Goal: Task Accomplishment & Management: Manage account settings

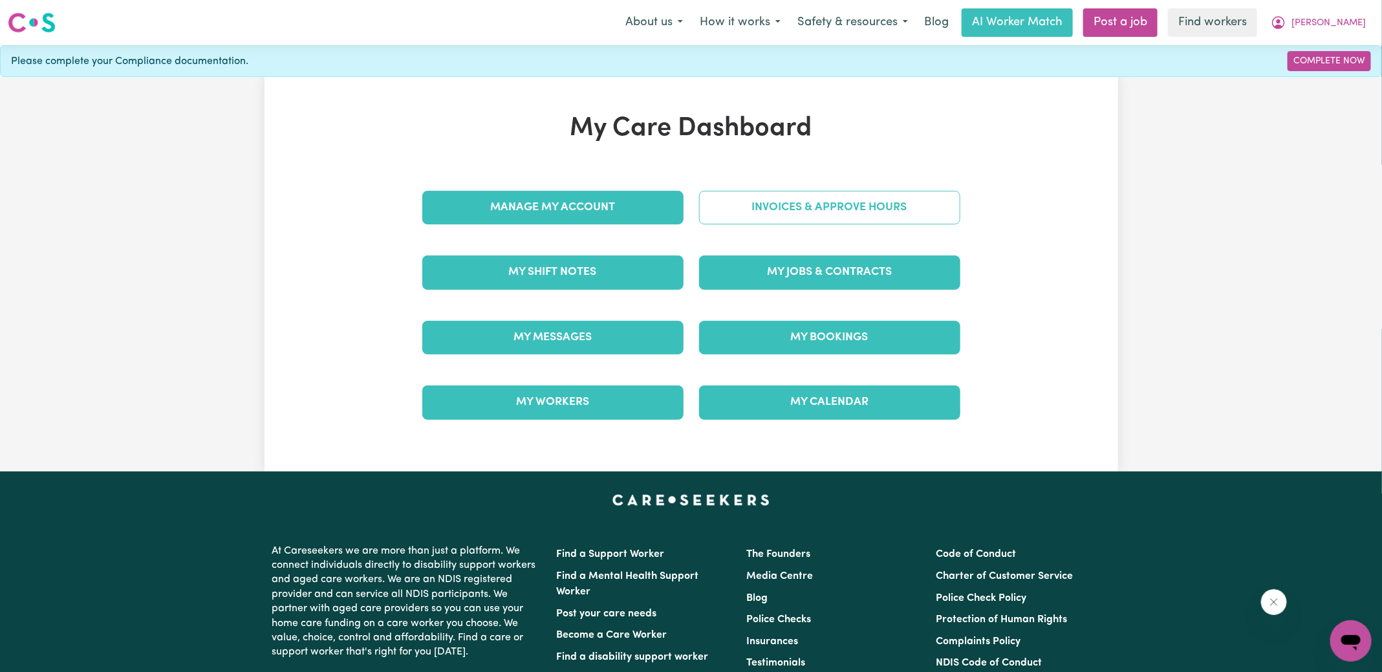
click at [735, 196] on link "Invoices & Approve Hours" at bounding box center [829, 208] width 261 height 34
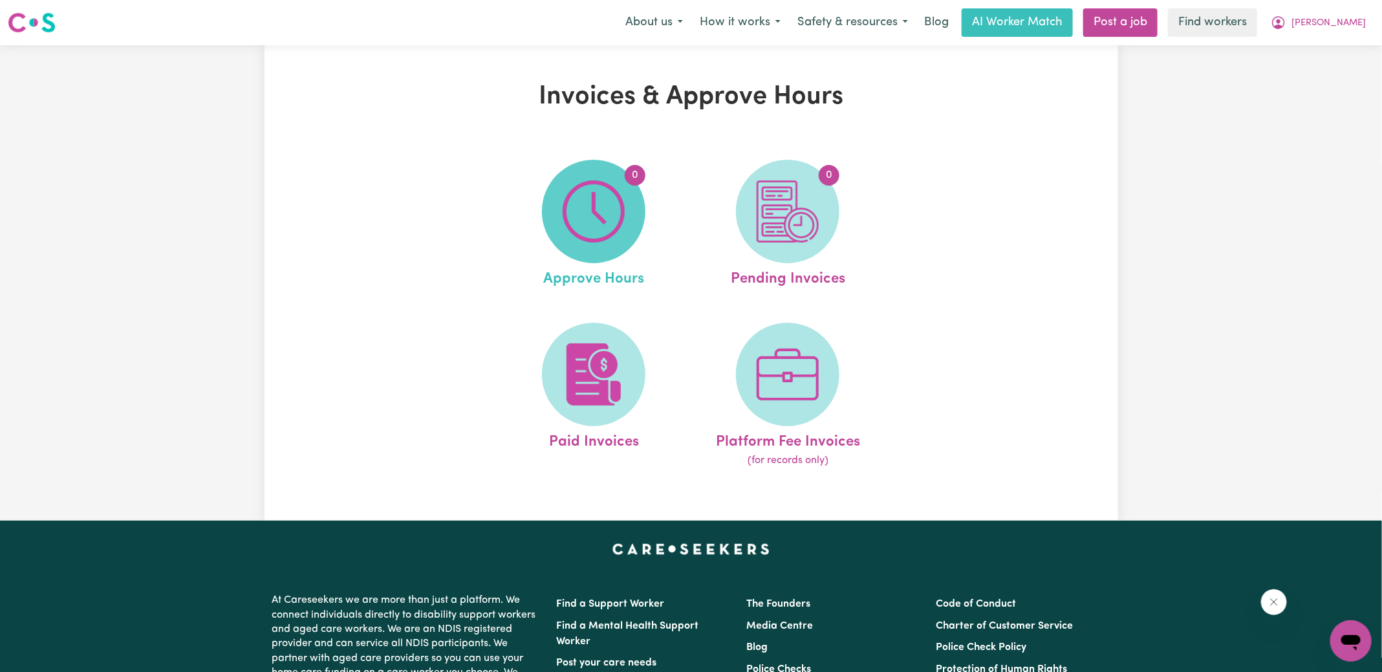
click at [615, 209] on img at bounding box center [594, 211] width 62 height 62
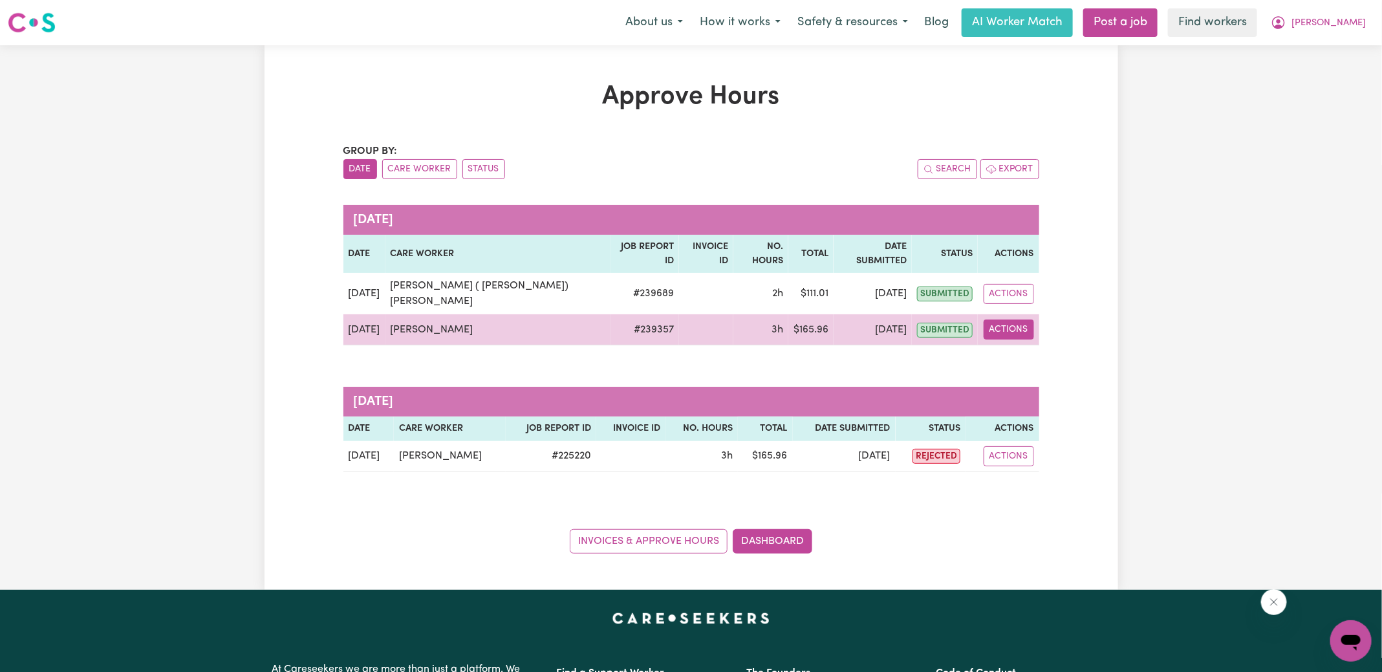
click at [1024, 320] on button "Actions" at bounding box center [1009, 330] width 50 height 20
click at [1019, 346] on link "View Job Report" at bounding box center [1043, 359] width 111 height 26
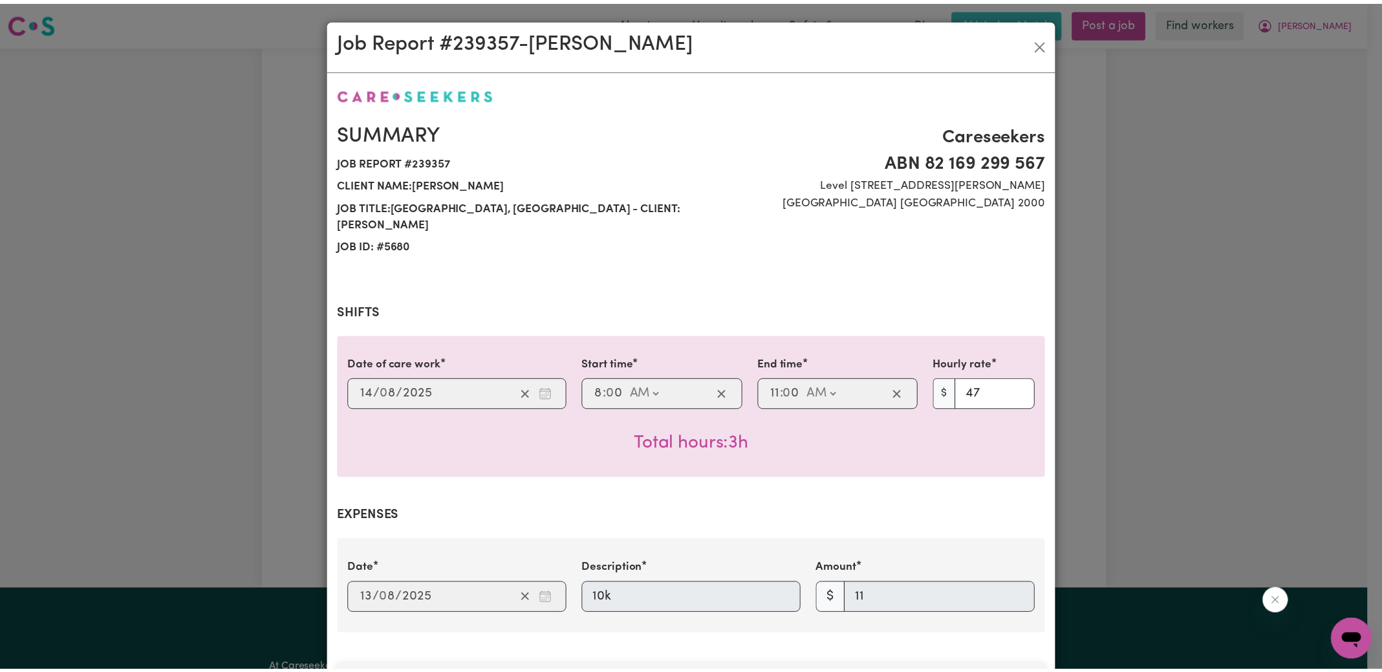
scroll to position [402, 0]
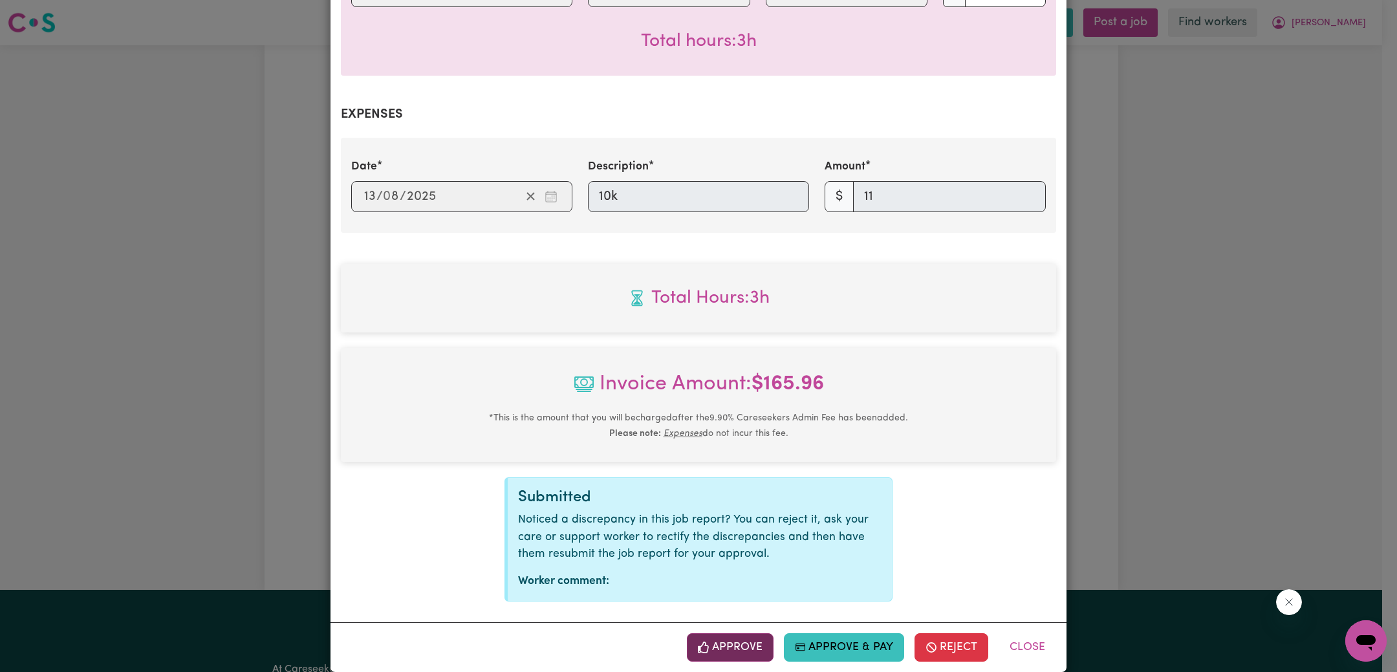
click at [717, 633] on button "Approve" at bounding box center [730, 647] width 87 height 28
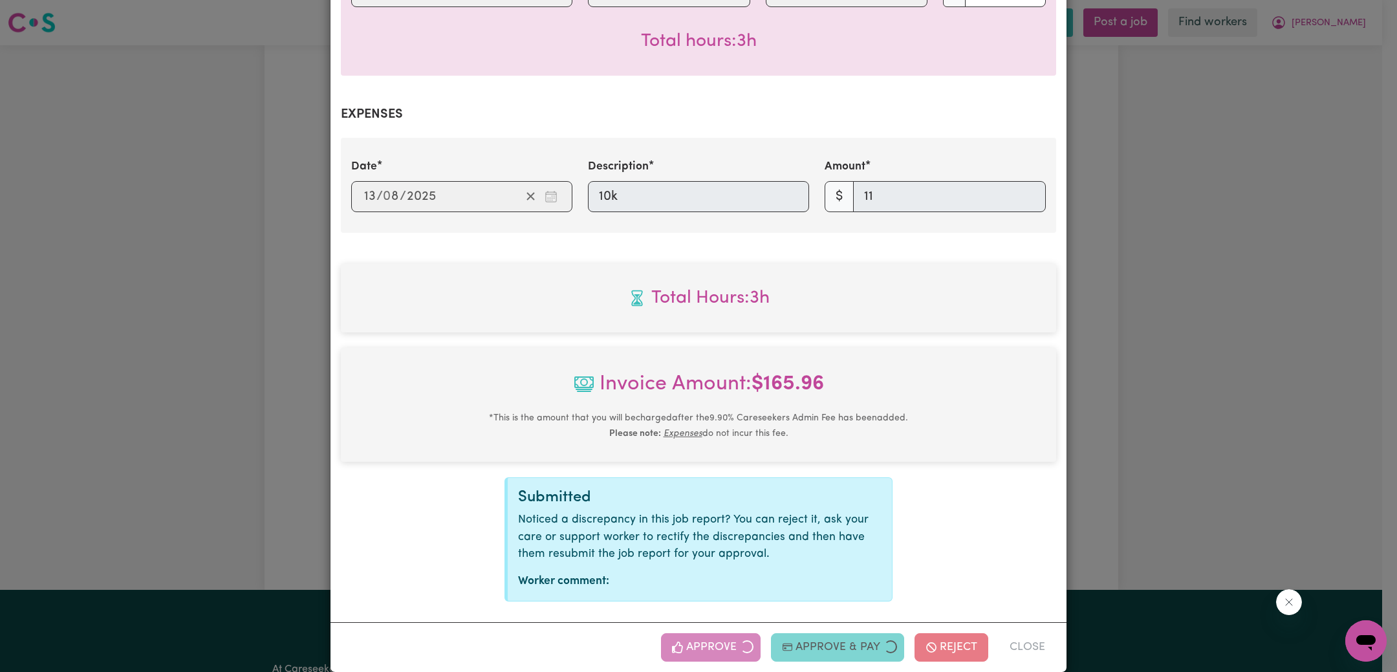
click at [1075, 419] on div "Job Report # 239357 - [PERSON_NAME] Summary Job report # 239357 Client name: [P…" at bounding box center [698, 336] width 1397 height 672
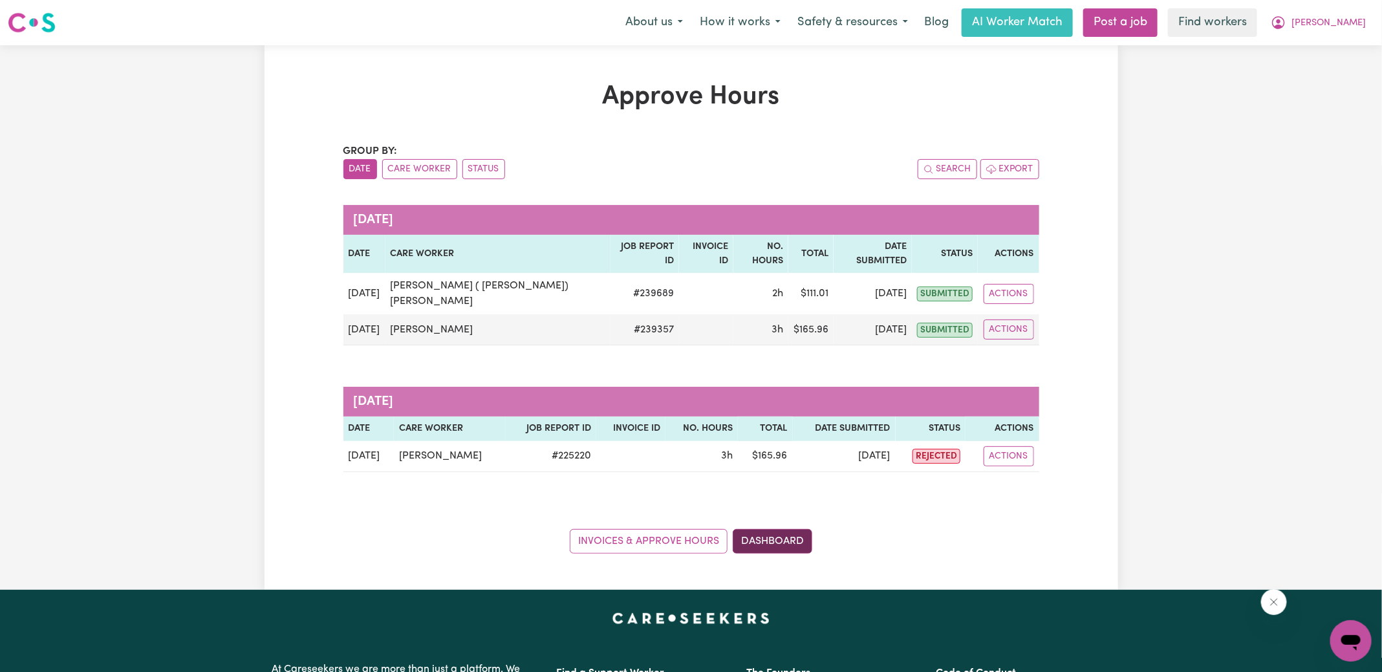
click at [775, 529] on link "Dashboard" at bounding box center [773, 541] width 80 height 25
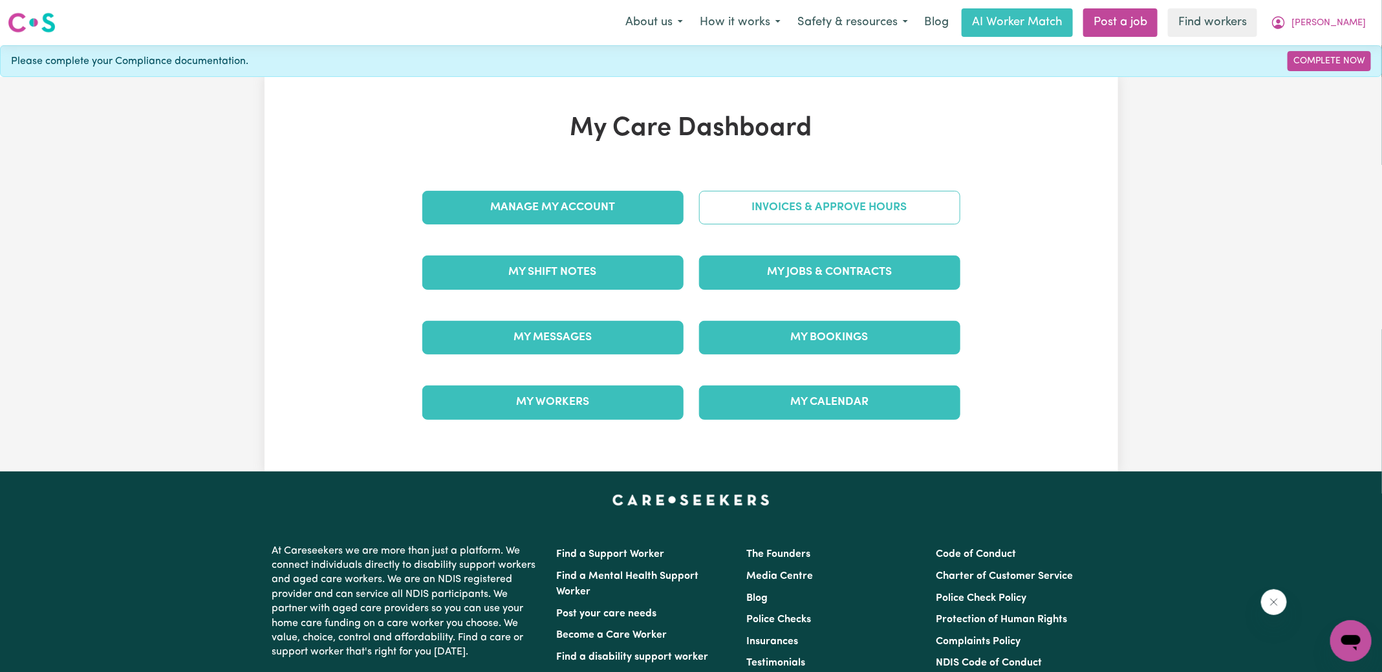
click at [772, 215] on link "Invoices & Approve Hours" at bounding box center [829, 208] width 261 height 34
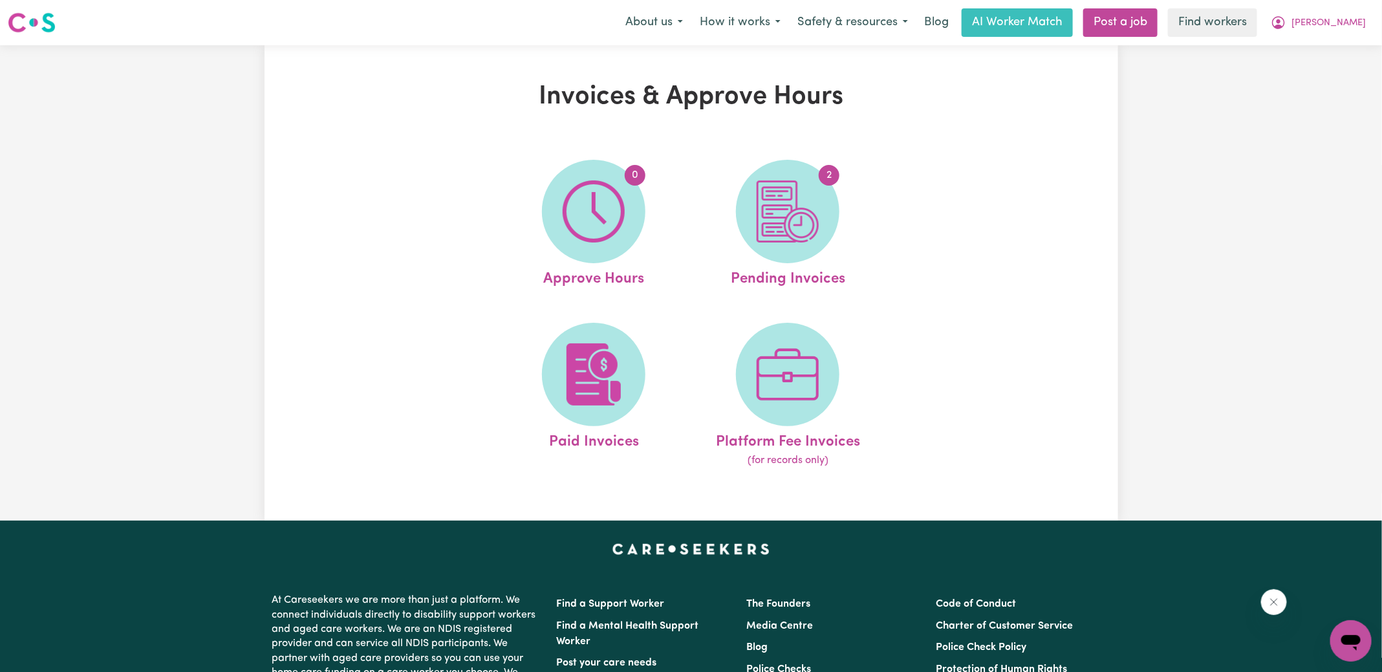
click at [772, 215] on img at bounding box center [788, 211] width 62 height 62
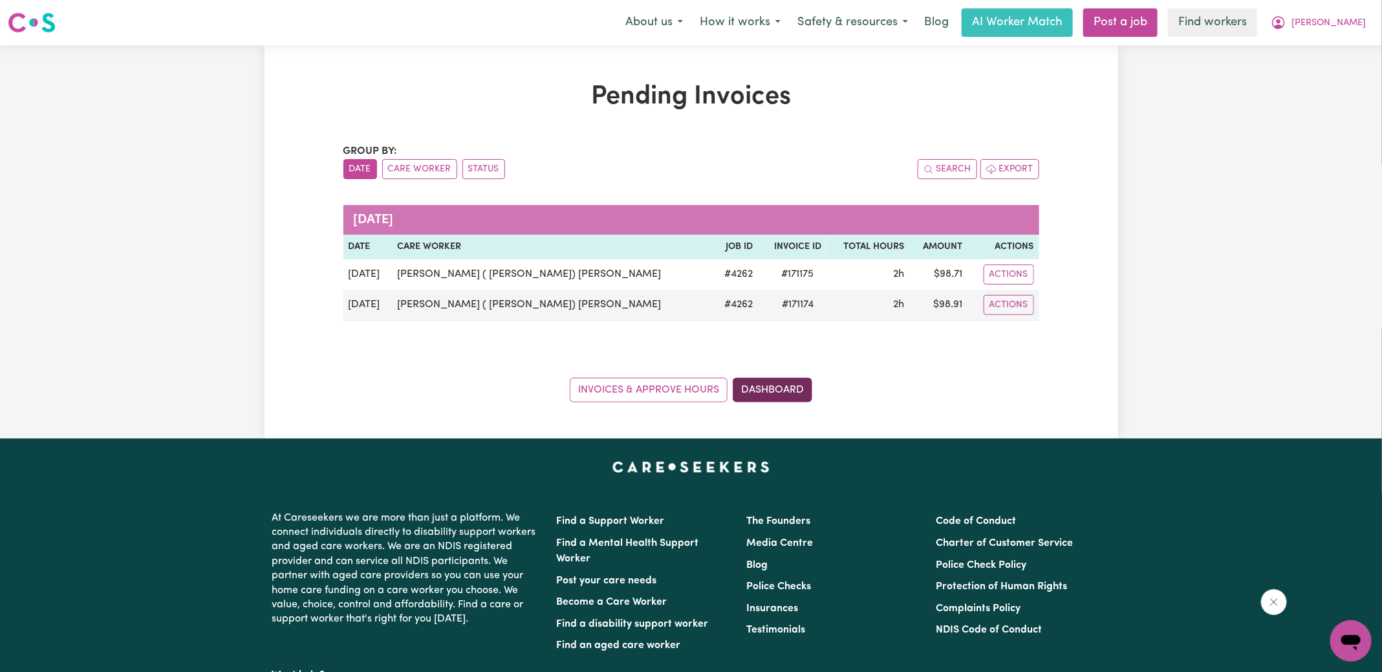
click at [779, 389] on link "Dashboard" at bounding box center [773, 390] width 80 height 25
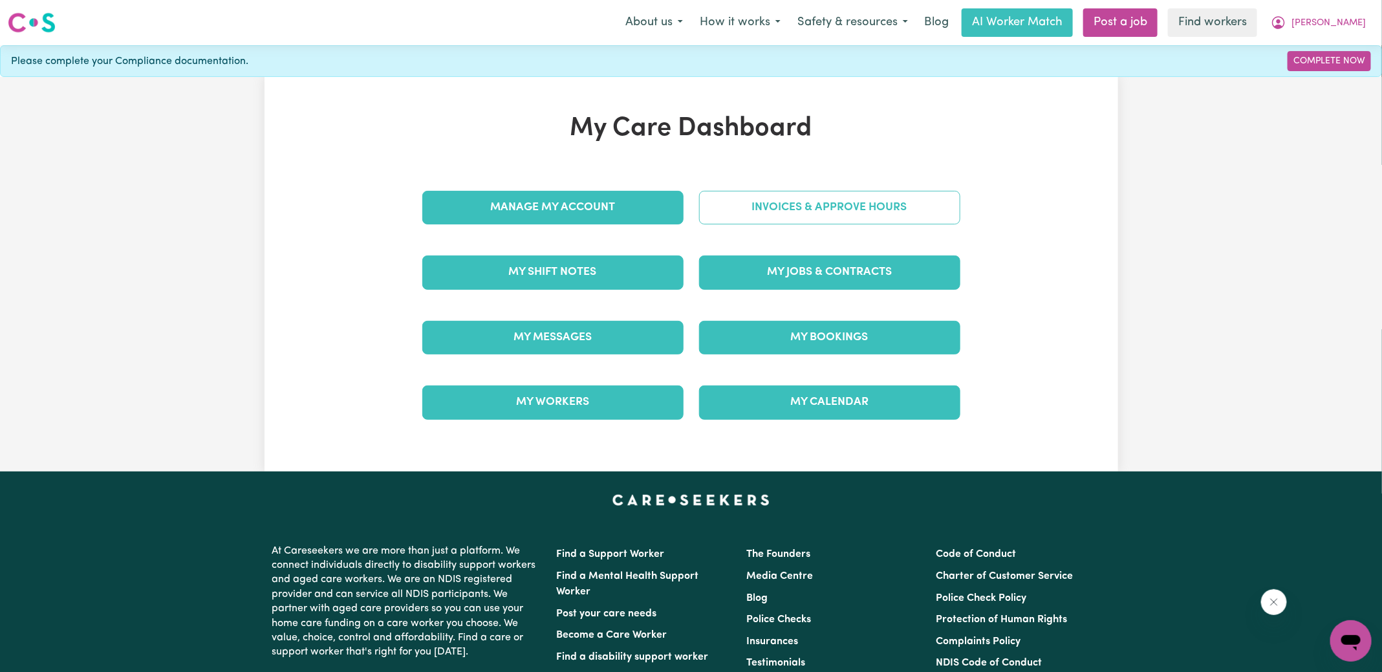
click at [784, 204] on link "Invoices & Approve Hours" at bounding box center [829, 208] width 261 height 34
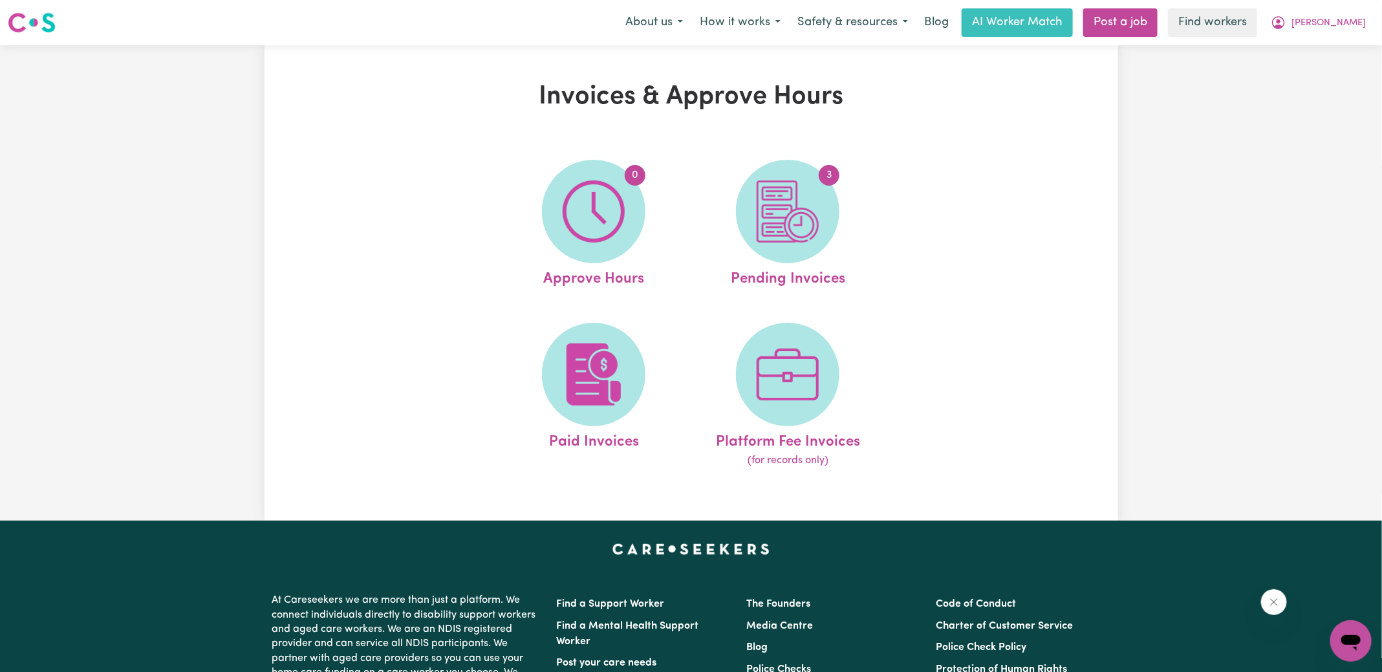
click at [784, 204] on img at bounding box center [788, 211] width 62 height 62
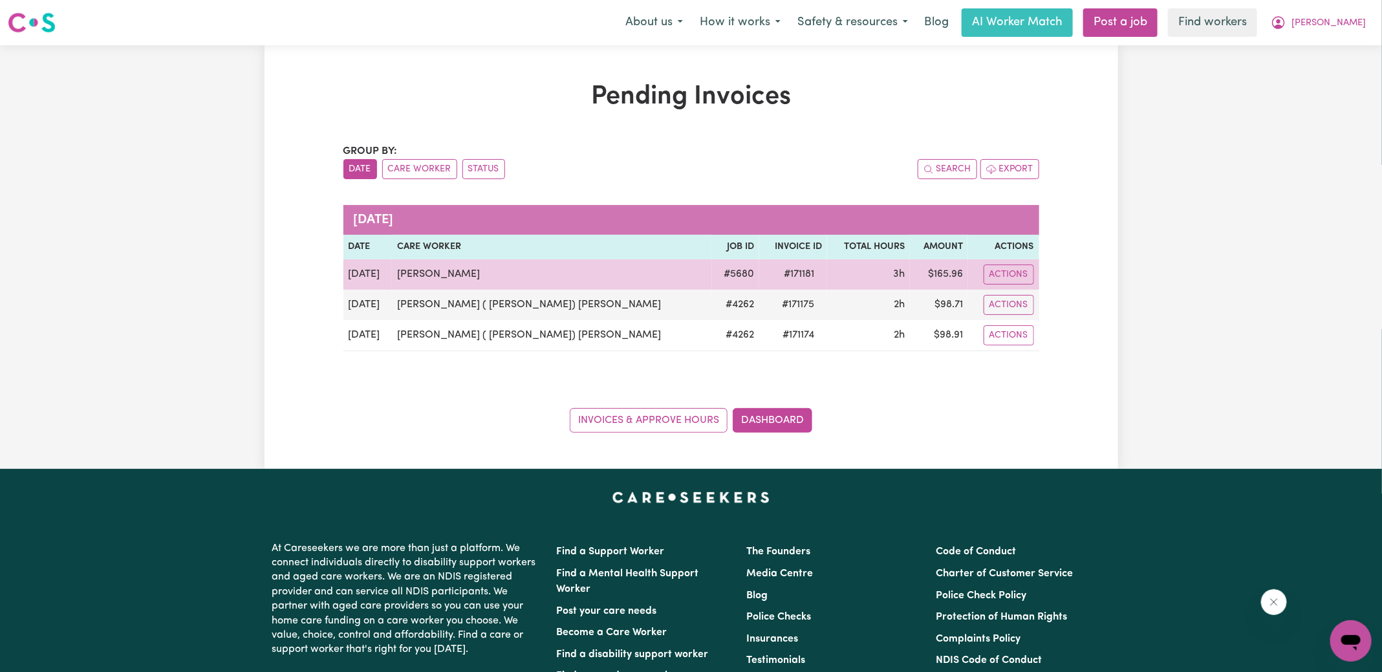
click at [776, 269] on span "# 171181" at bounding box center [799, 274] width 46 height 16
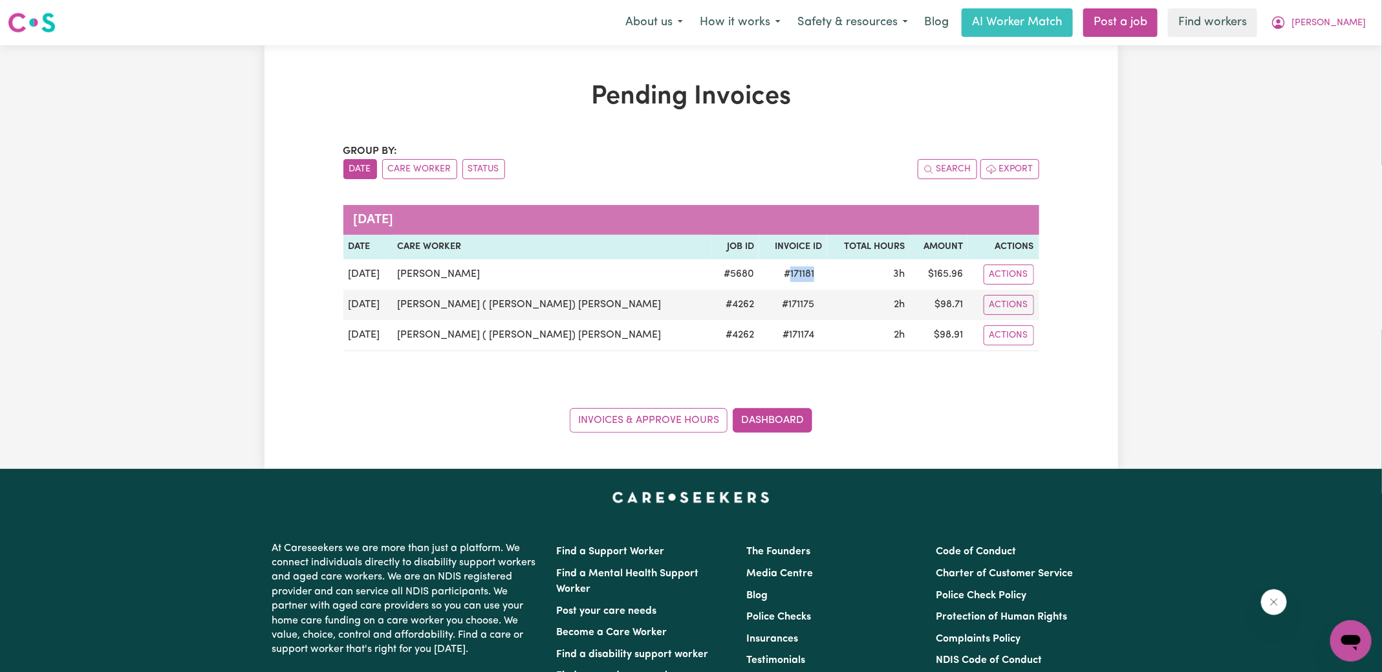
copy span "171181"
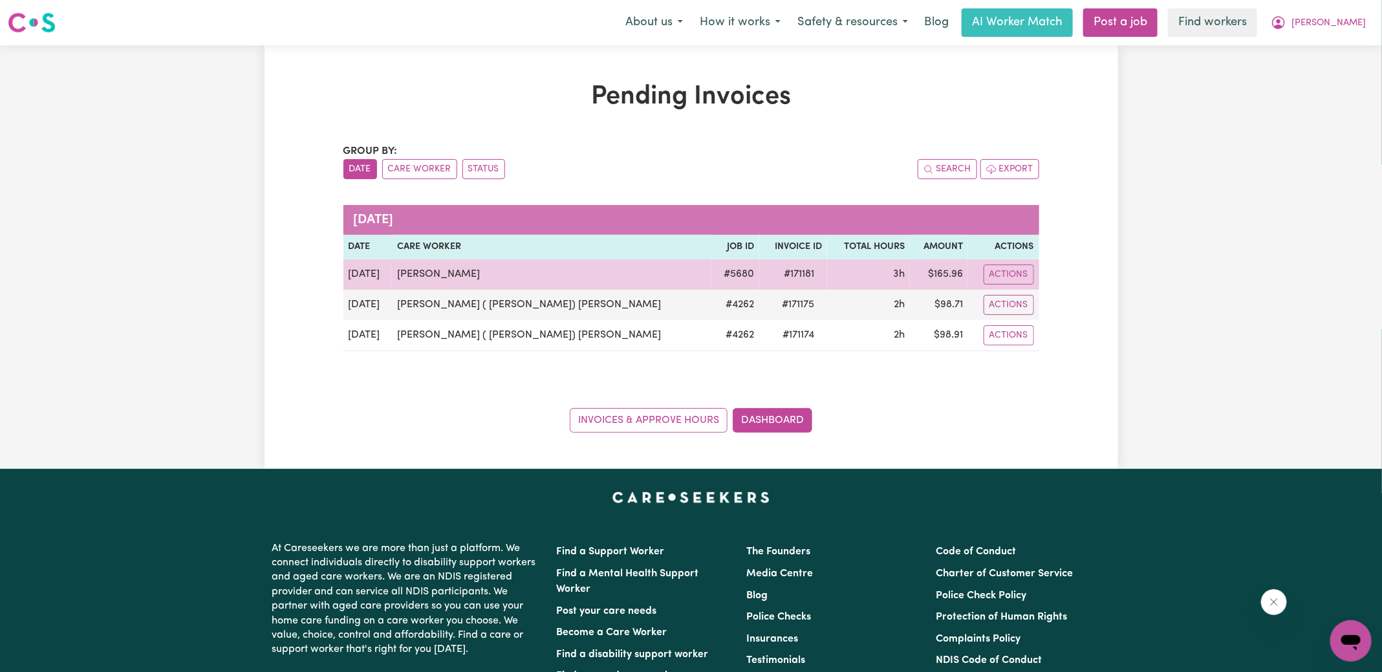
click at [939, 274] on td "$ 165.96" at bounding box center [939, 274] width 58 height 30
copy td "165.96"
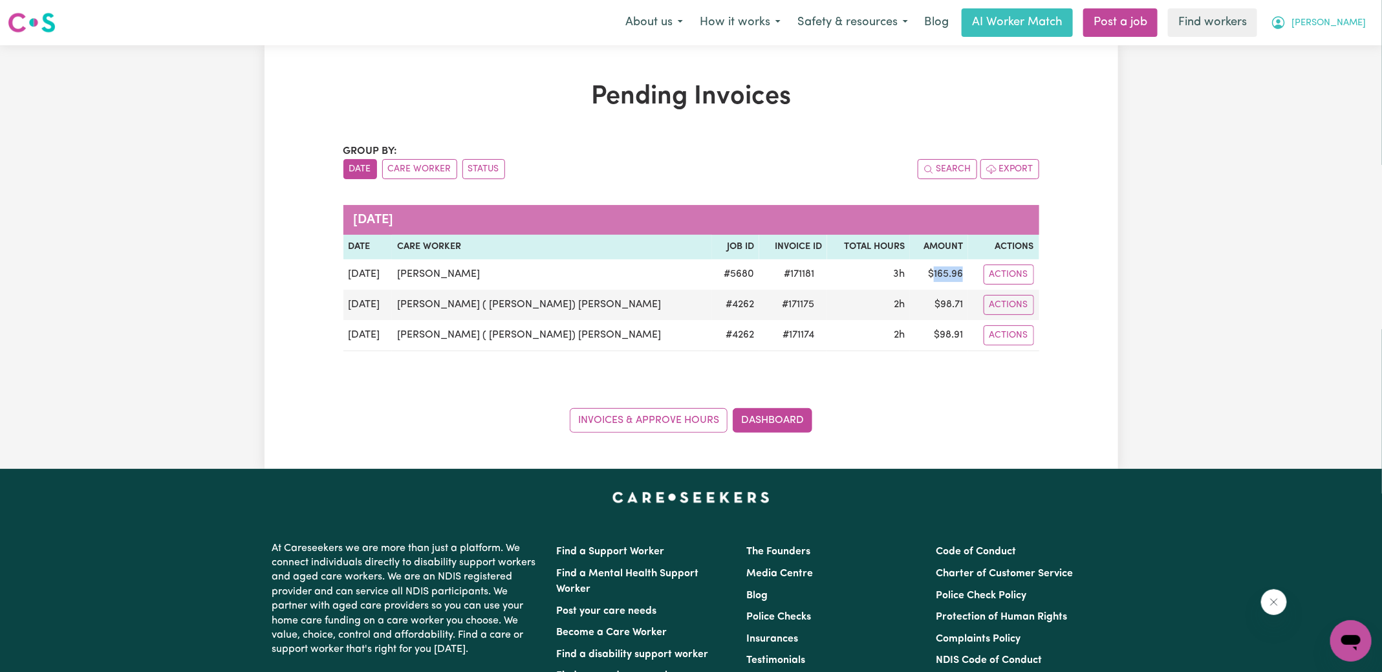
click at [1327, 19] on span "[PERSON_NAME]" at bounding box center [1329, 23] width 74 height 14
click at [1320, 72] on link "Logout" at bounding box center [1323, 74] width 102 height 25
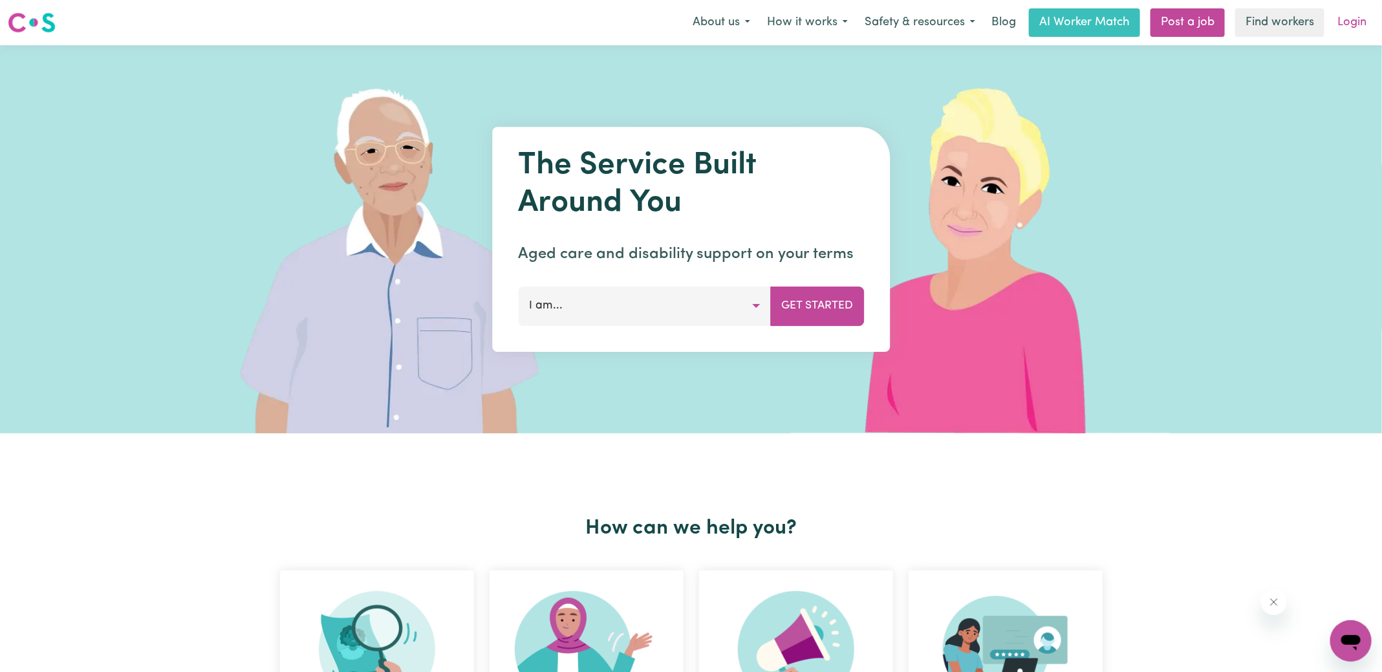
click at [1361, 25] on link "Login" at bounding box center [1352, 22] width 45 height 28
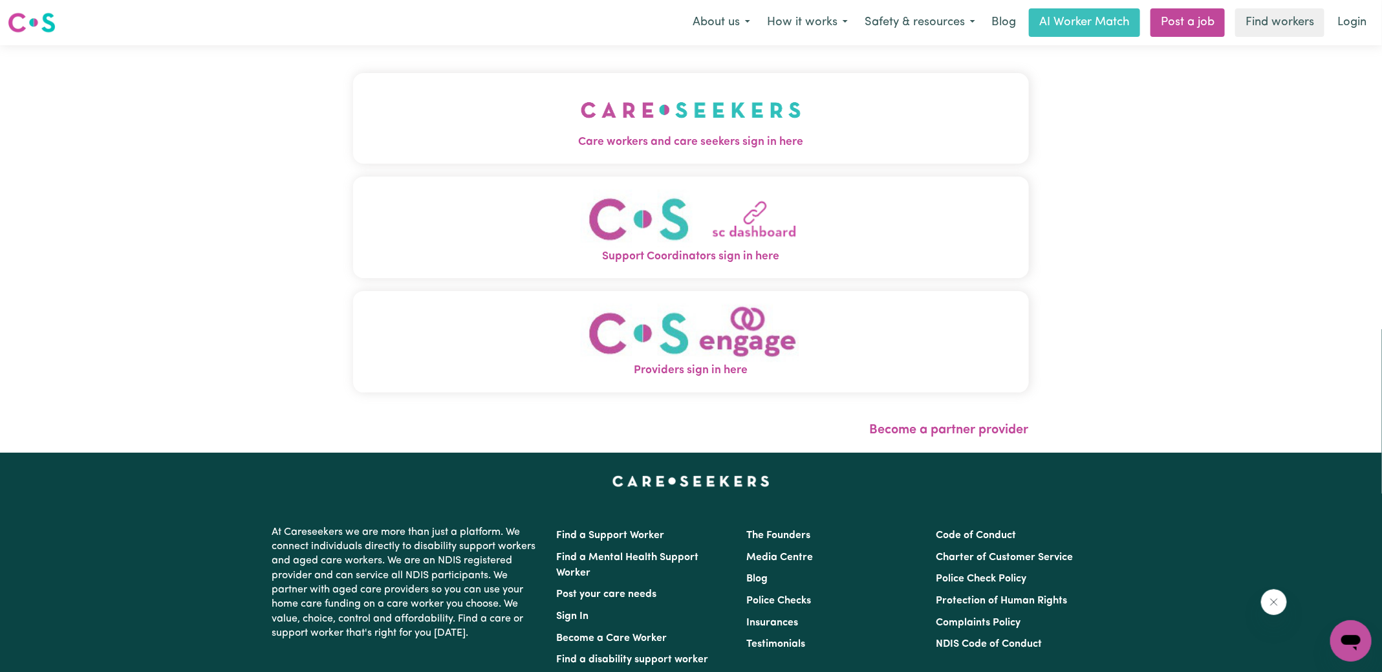
click at [539, 124] on button "Care workers and care seekers sign in here" at bounding box center [691, 118] width 676 height 91
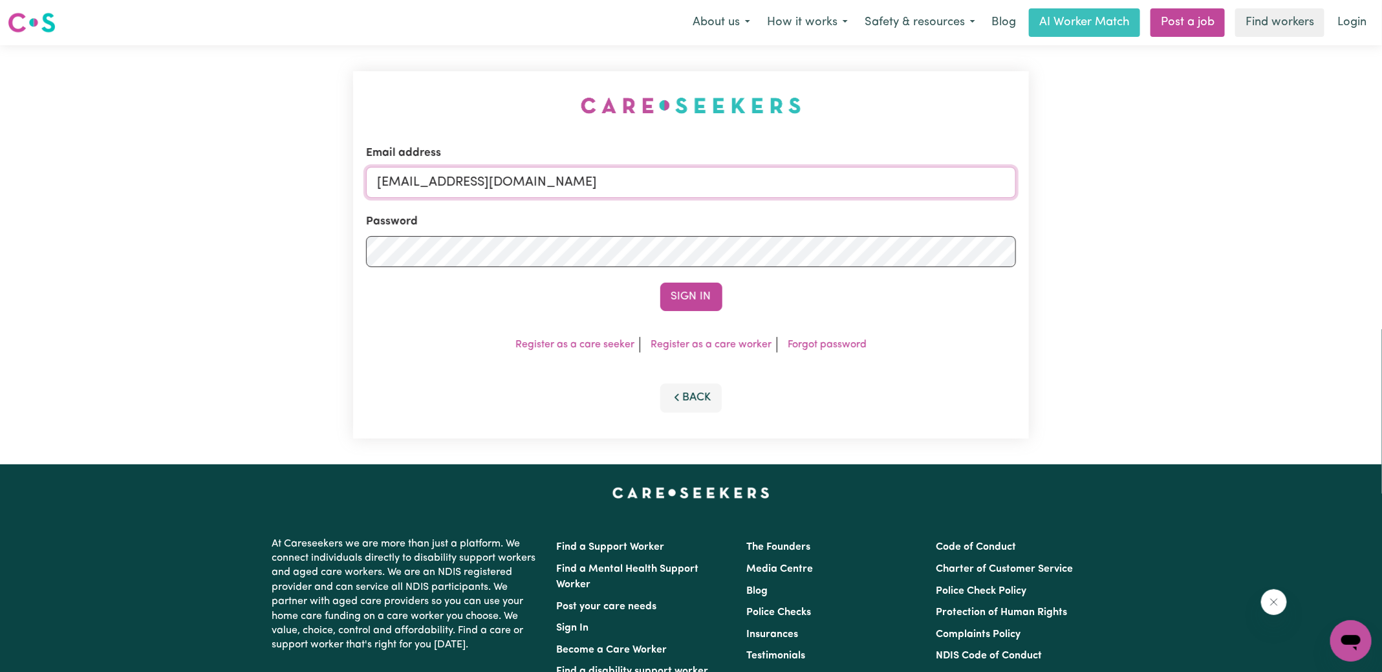
drag, startPoint x: 441, startPoint y: 182, endPoint x: 1083, endPoint y: 220, distance: 643.4
click at [1083, 221] on div "Email address [EMAIL_ADDRESS][DOMAIN_NAME] Password Sign In Register as a care …" at bounding box center [691, 254] width 1382 height 419
type input "[EMAIL_ADDRESS][DOMAIN_NAME]"
click at [660, 283] on button "Sign In" at bounding box center [691, 297] width 62 height 28
